Goal: Task Accomplishment & Management: Complete application form

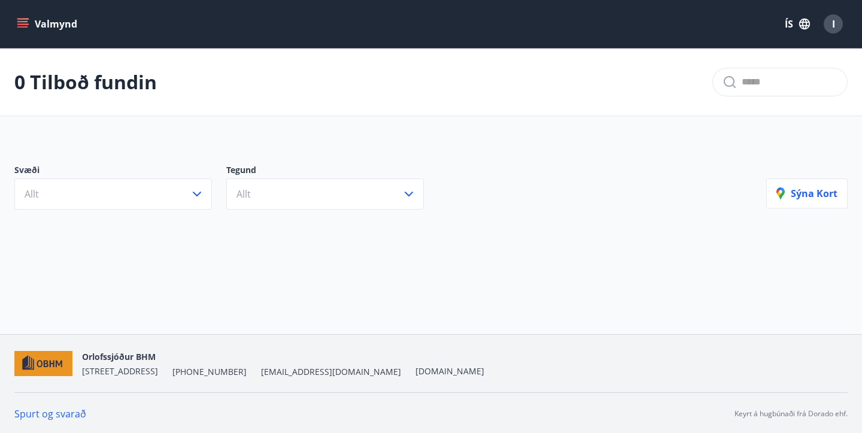
scroll to position [1, 0]
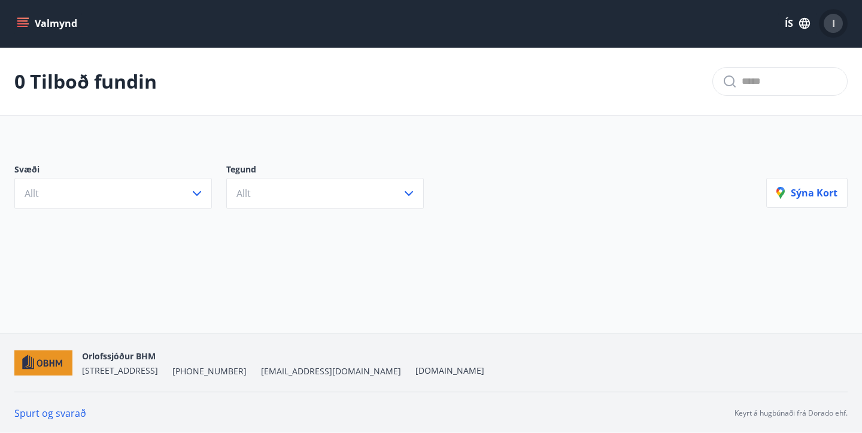
click at [826, 24] on div "I" at bounding box center [833, 23] width 19 height 19
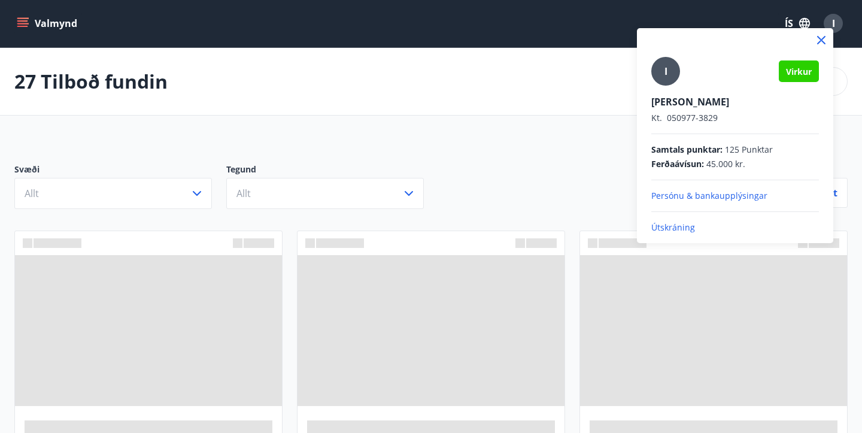
click at [714, 162] on span "45.000 kr." at bounding box center [726, 164] width 39 height 12
click at [23, 20] on div at bounding box center [431, 216] width 862 height 433
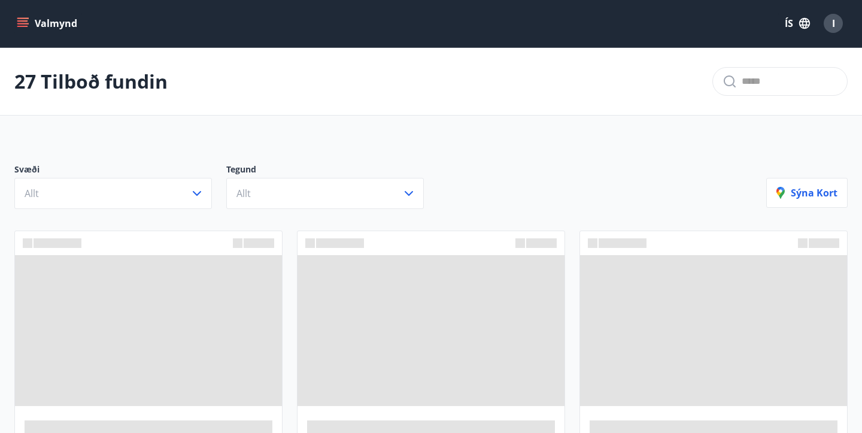
click at [20, 20] on icon "menu" at bounding box center [22, 20] width 11 height 1
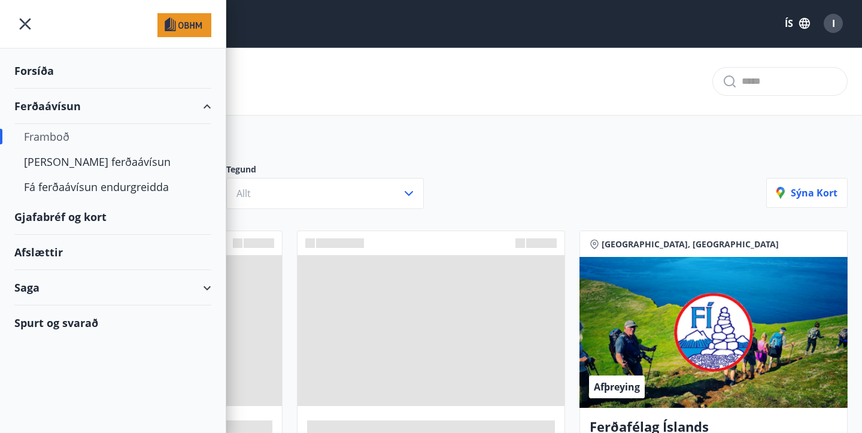
click at [154, 271] on div "Saga" at bounding box center [112, 287] width 197 height 35
click at [68, 314] on div "Ferðaávísun" at bounding box center [113, 317] width 178 height 25
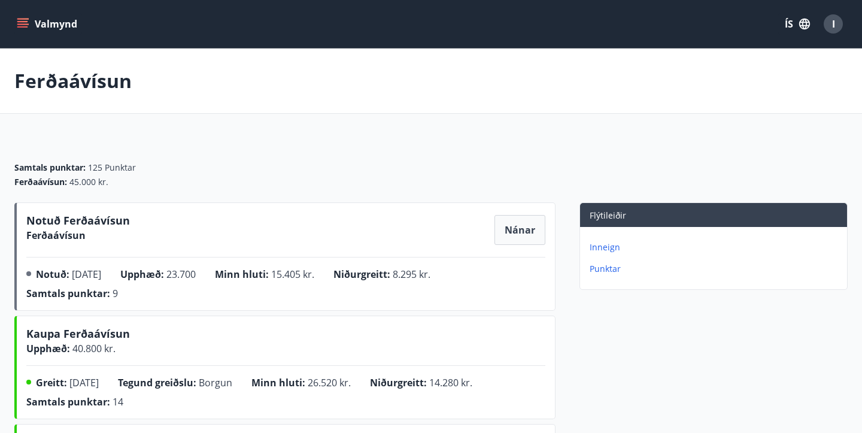
click at [30, 30] on button "Valmynd" at bounding box center [48, 24] width 68 height 22
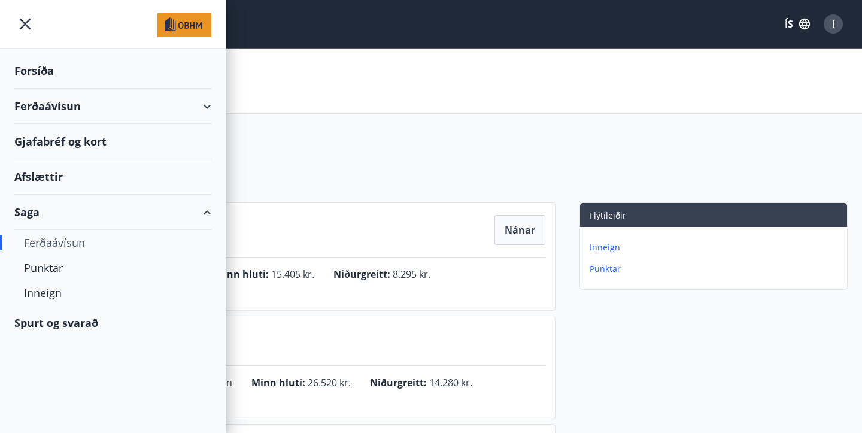
click at [199, 107] on div "Ferðaávísun" at bounding box center [112, 106] width 197 height 35
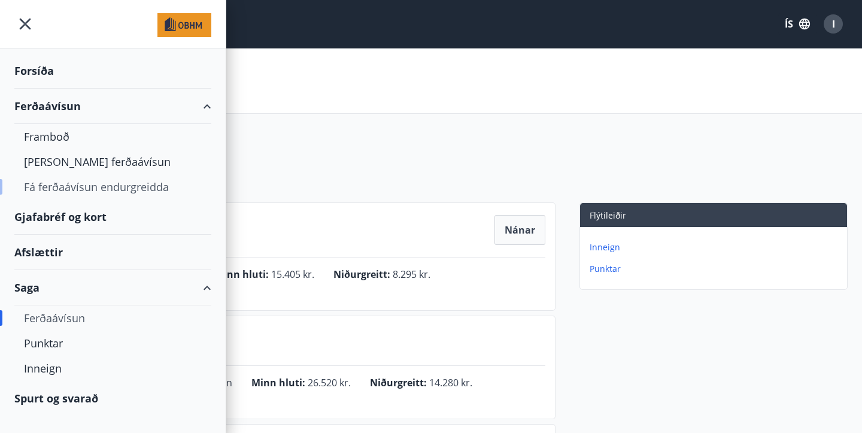
click at [82, 188] on div "Fá ferðaávísun endurgreidda" at bounding box center [113, 186] width 178 height 25
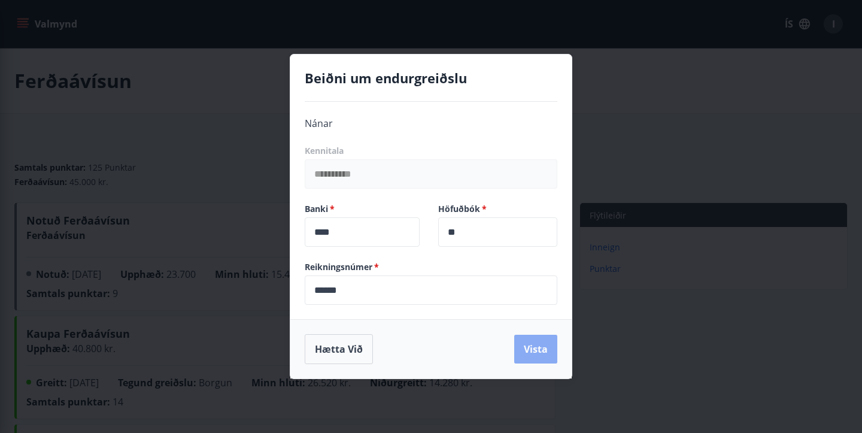
click at [533, 347] on button "Vista" at bounding box center [535, 349] width 43 height 29
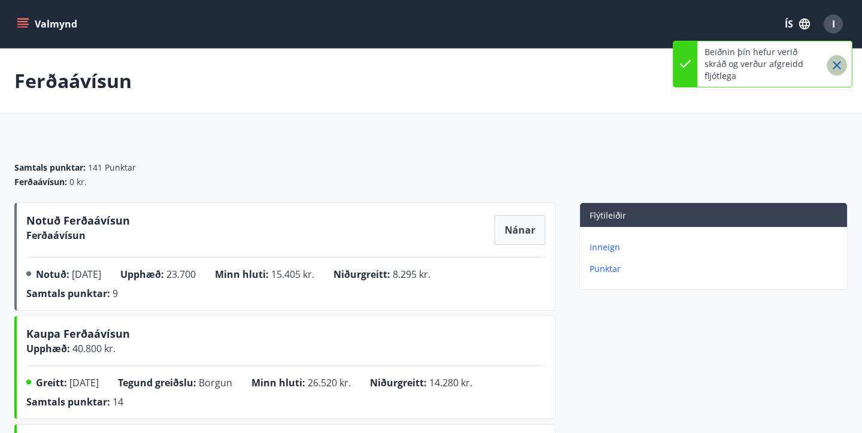
click at [835, 69] on icon "Close" at bounding box center [837, 65] width 14 height 14
